Goal: Task Accomplishment & Management: Use online tool/utility

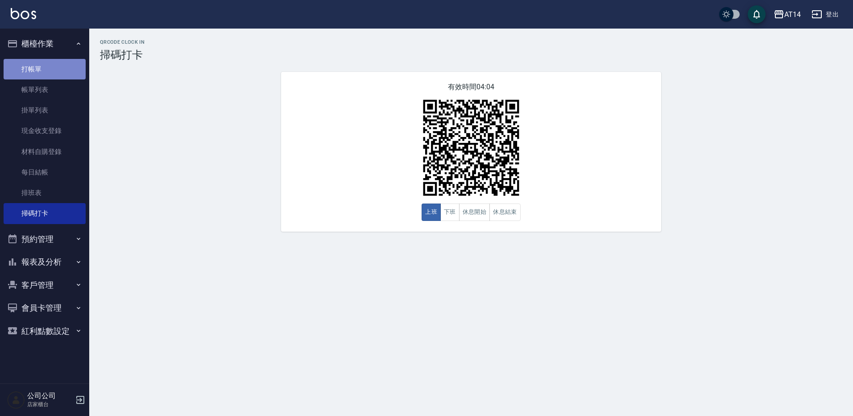
click at [44, 62] on link "打帳單" at bounding box center [45, 69] width 82 height 21
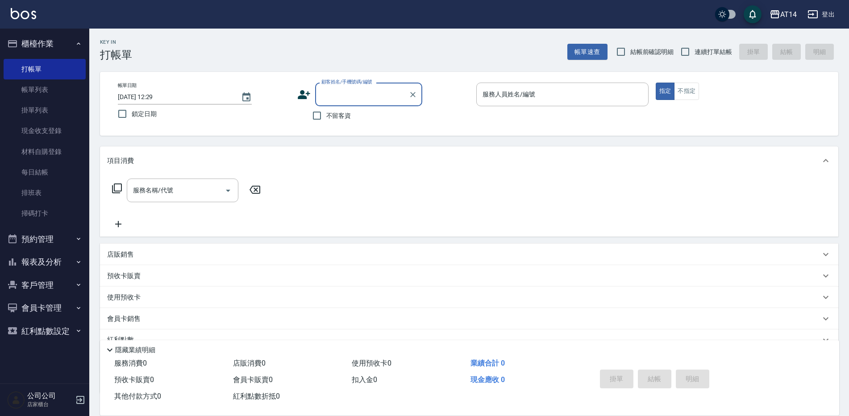
click at [332, 99] on input "顧客姓名/手機號碼/編號" at bounding box center [362, 95] width 86 height 16
click at [326, 97] on input "[PERSON_NAME]" at bounding box center [362, 95] width 86 height 16
type input "[PERSON_NAME]"
click at [415, 93] on icon "Clear" at bounding box center [412, 94] width 9 height 9
click at [372, 99] on input "顧客姓名/手機號碼/編號" at bounding box center [362, 95] width 86 height 16
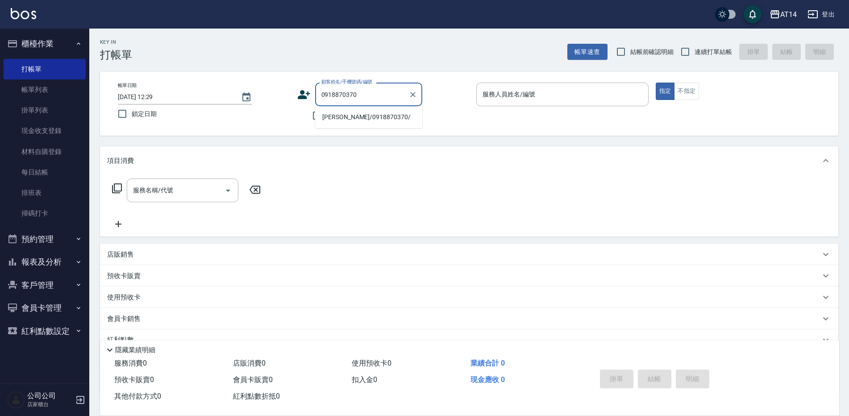
click at [361, 120] on li "[PERSON_NAME]/0918870370/" at bounding box center [368, 117] width 107 height 15
type input "[PERSON_NAME]/0918870370/"
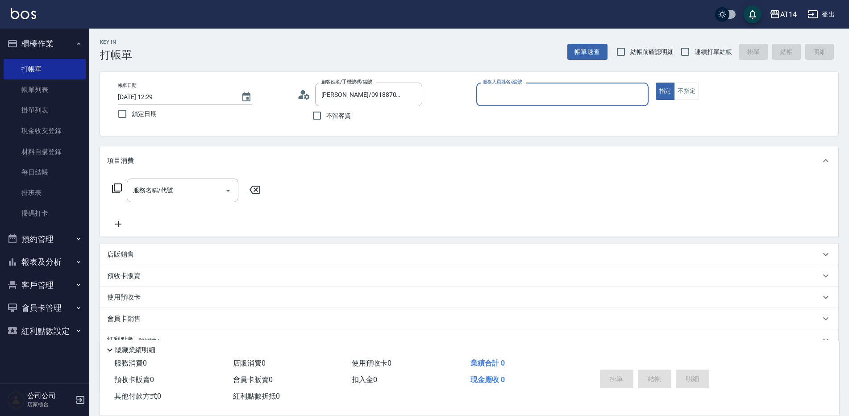
type input "Patty-05"
click at [153, 301] on span "x10" at bounding box center [157, 298] width 12 height 13
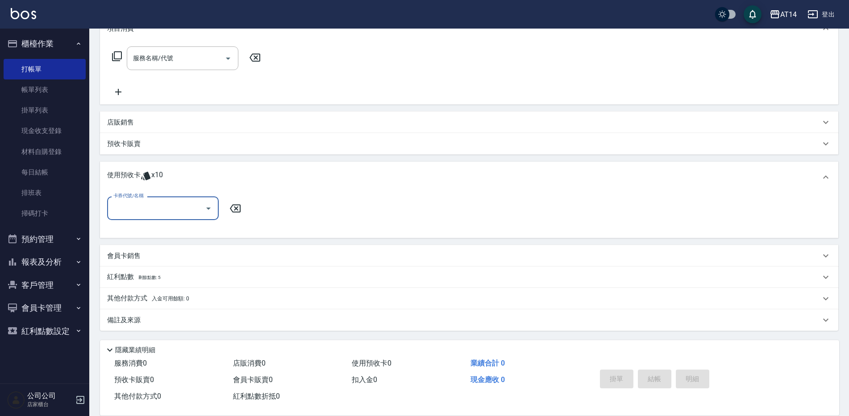
scroll to position [133, 0]
click at [141, 212] on input "卡券代號/名稱" at bounding box center [156, 208] width 90 height 16
click at [149, 227] on div "洗髮卡 剩餘10張" at bounding box center [163, 230] width 112 height 15
type input "洗髮卡"
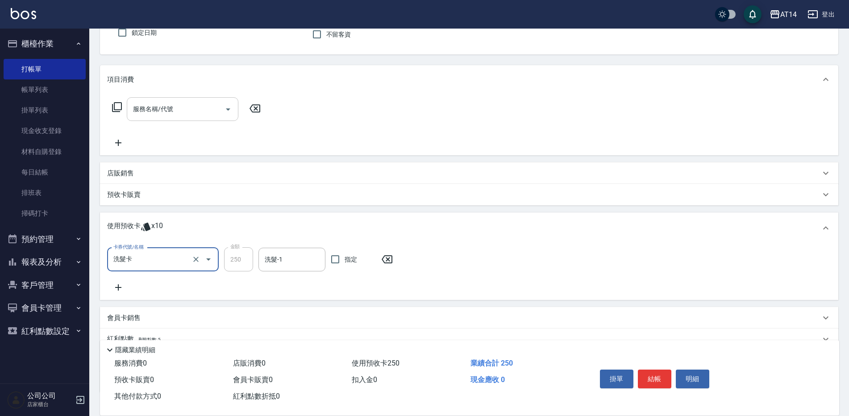
scroll to position [0, 0]
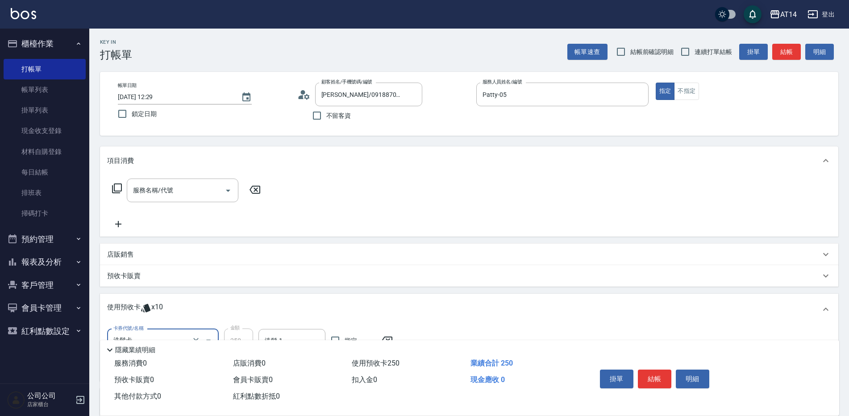
click at [116, 185] on icon at bounding box center [117, 188] width 11 height 11
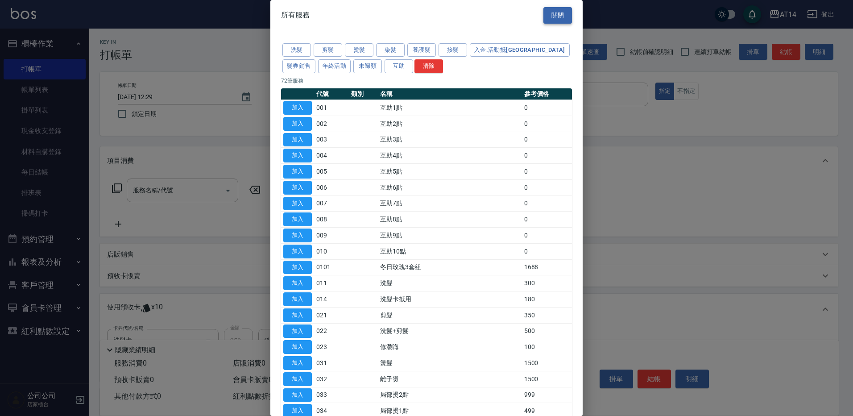
click at [543, 11] on button "關閉" at bounding box center [557, 15] width 29 height 17
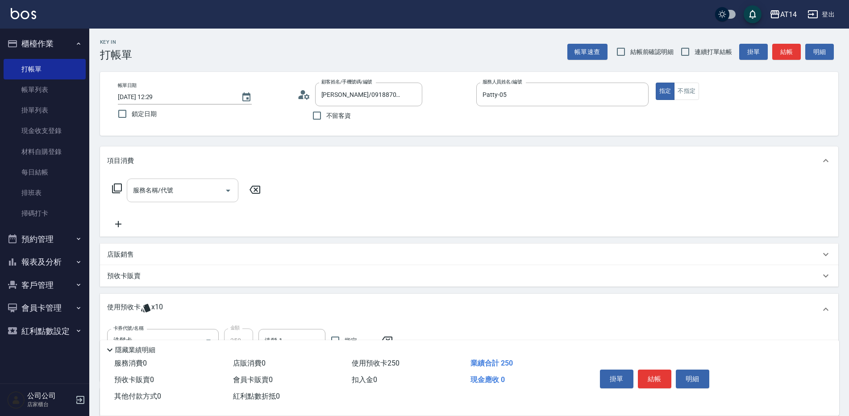
click at [172, 197] on input "服務名稱/代號" at bounding box center [176, 190] width 90 height 16
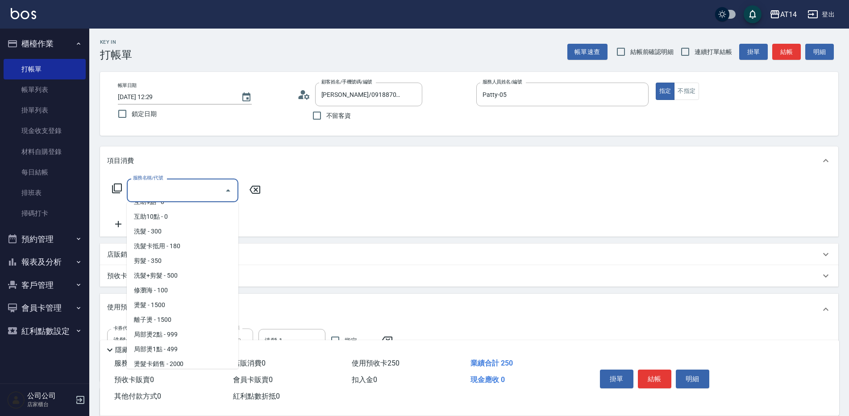
scroll to position [134, 0]
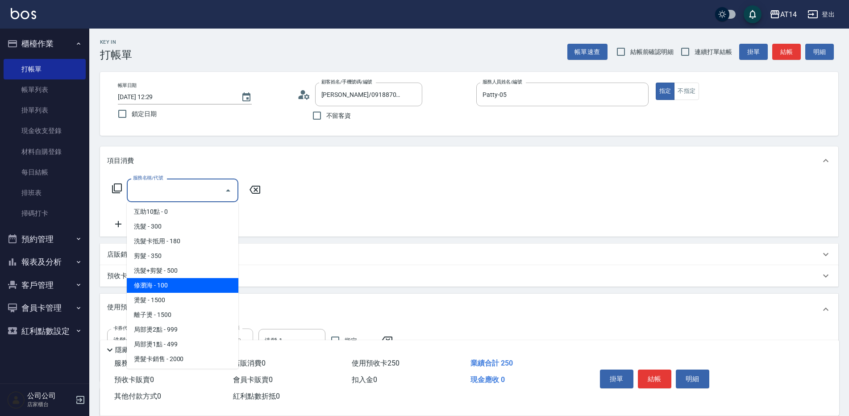
click at [165, 284] on span "修瀏海 - 100" at bounding box center [183, 285] width 112 height 15
type input "修瀏海(023)"
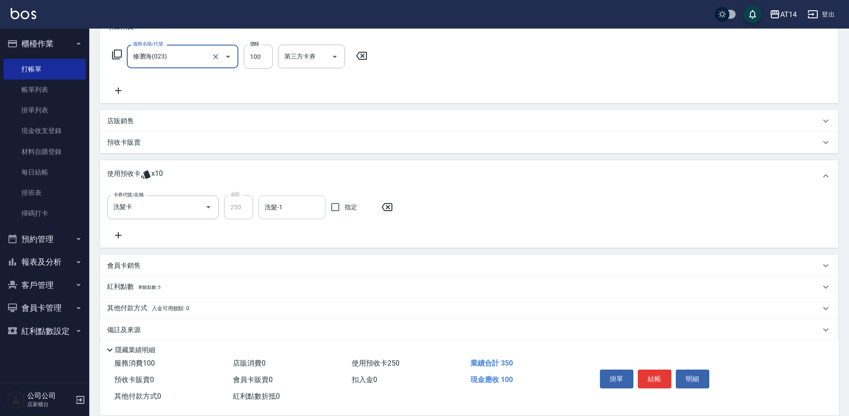
click at [285, 200] on input "洗髮-1" at bounding box center [291, 207] width 59 height 16
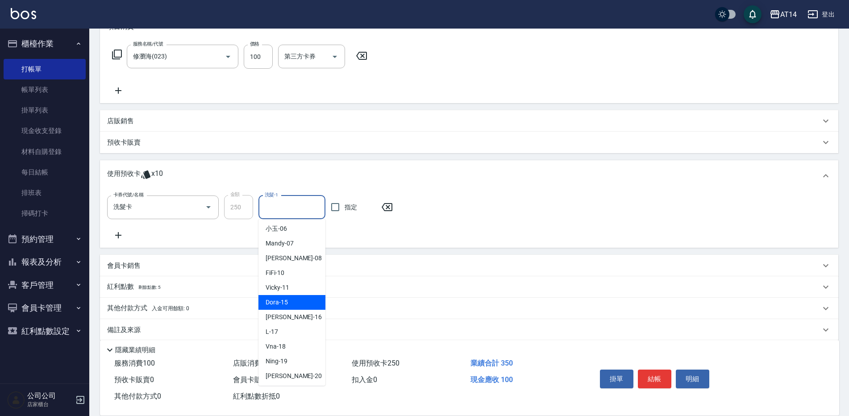
scroll to position [89, 0]
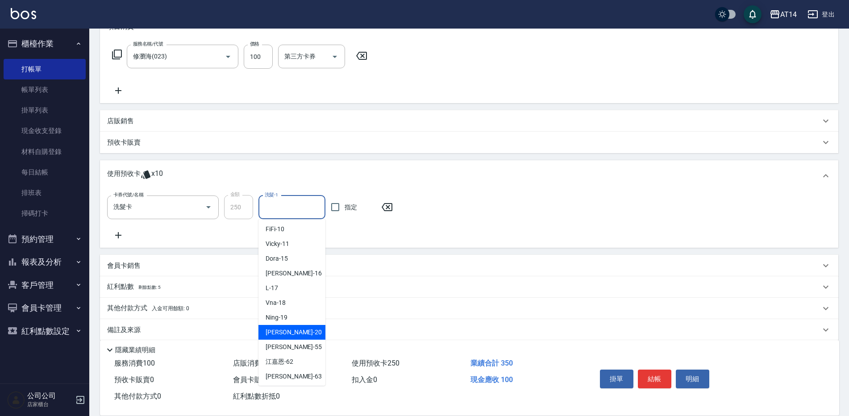
click at [306, 328] on div "[PERSON_NAME] -20" at bounding box center [291, 332] width 67 height 15
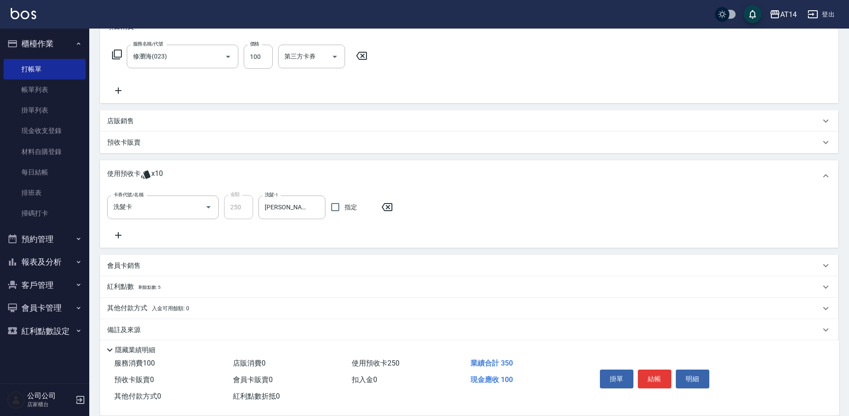
type input "[PERSON_NAME]-20"
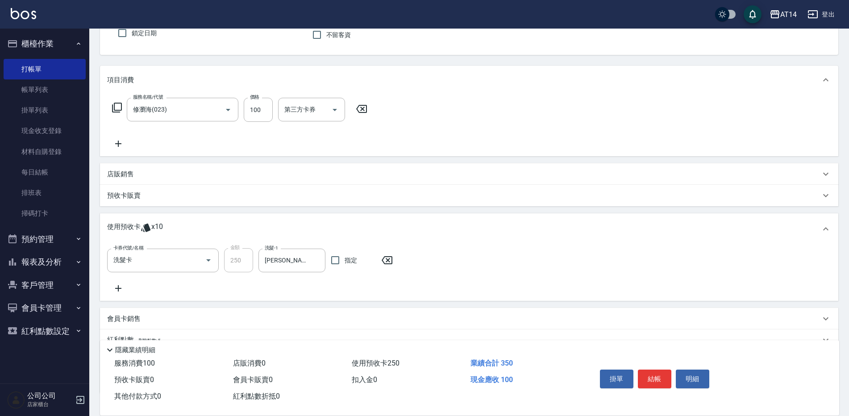
scroll to position [0, 0]
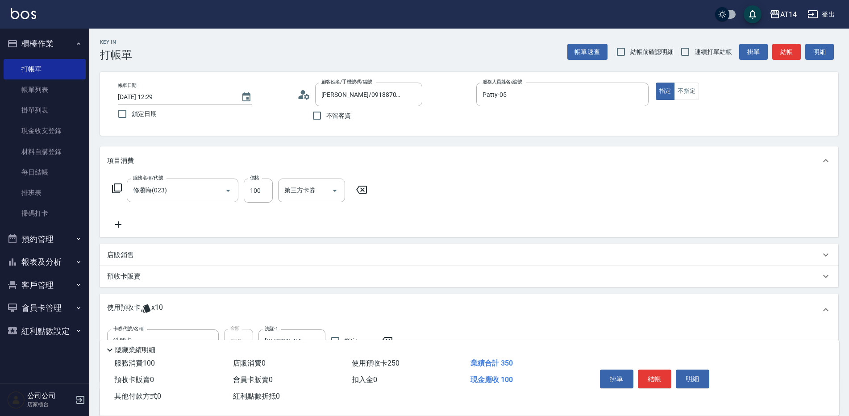
click at [707, 54] on span "連續打單結帳" at bounding box center [712, 51] width 37 height 9
click at [694, 54] on input "連續打單結帳" at bounding box center [685, 51] width 19 height 19
checkbox input "true"
click at [654, 373] on button "結帳" at bounding box center [654, 378] width 33 height 19
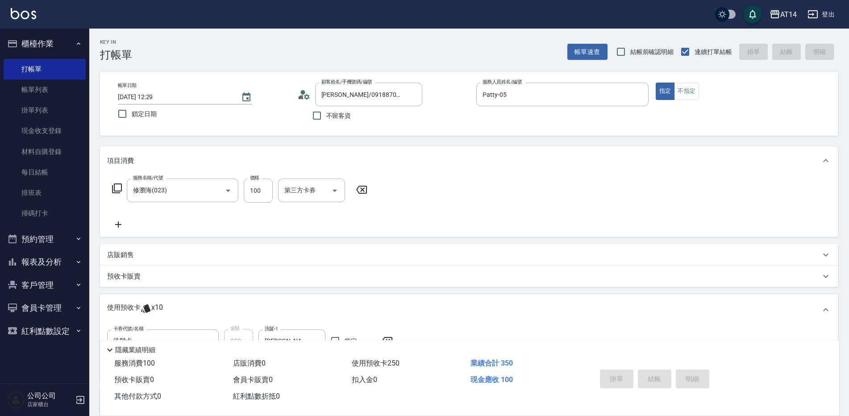
type input "[DATE] 12:32"
